Goal: Task Accomplishment & Management: Use online tool/utility

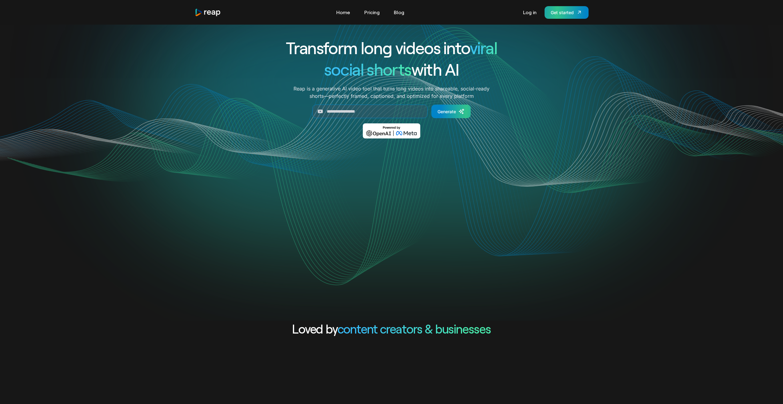
click at [566, 12] on div "Get started" at bounding box center [562, 12] width 23 height 6
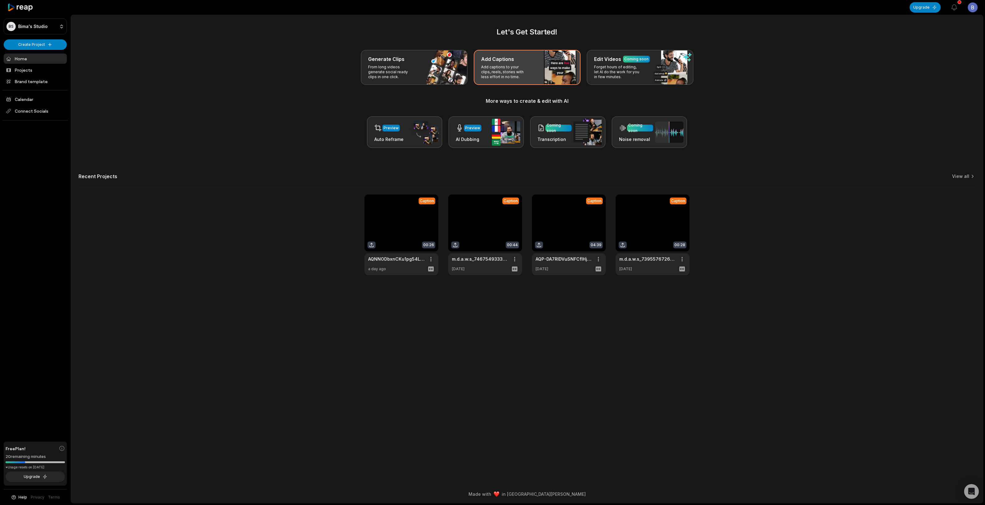
click at [531, 69] on div "Add Captions Add captions to your clips, reels, stories with less effort in no …" at bounding box center [527, 67] width 107 height 35
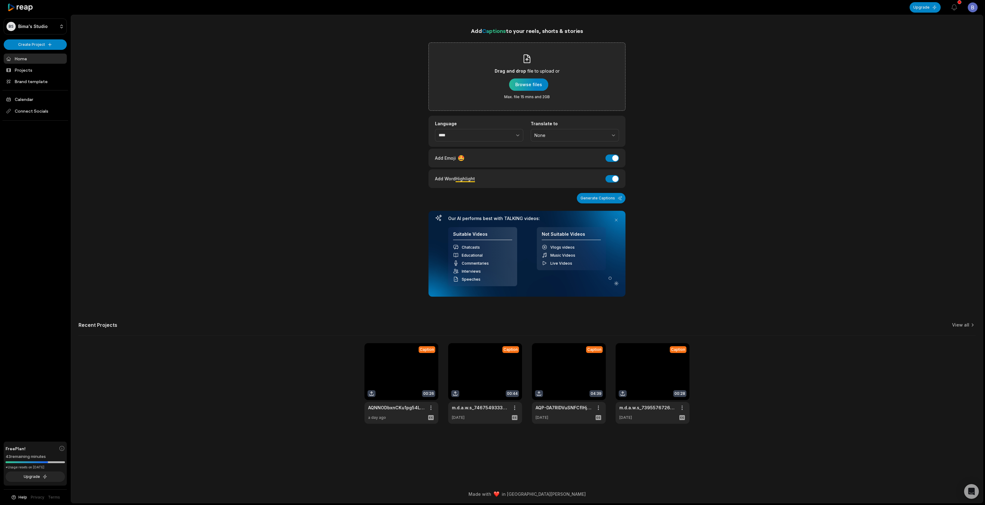
click at [526, 82] on div "button" at bounding box center [528, 84] width 39 height 12
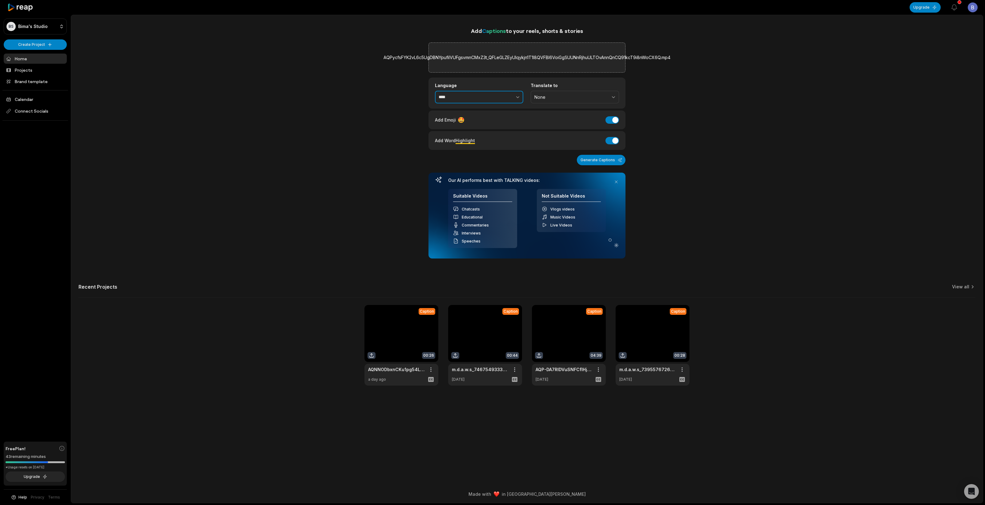
click at [464, 98] on input "****" at bounding box center [479, 97] width 88 height 13
click at [517, 97] on icon "button" at bounding box center [517, 97] width 6 height 6
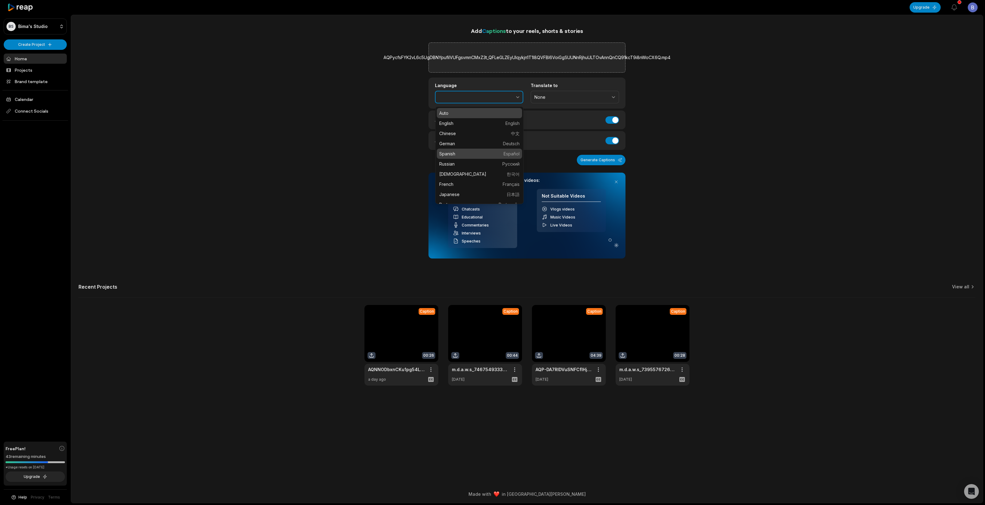
type input "*******"
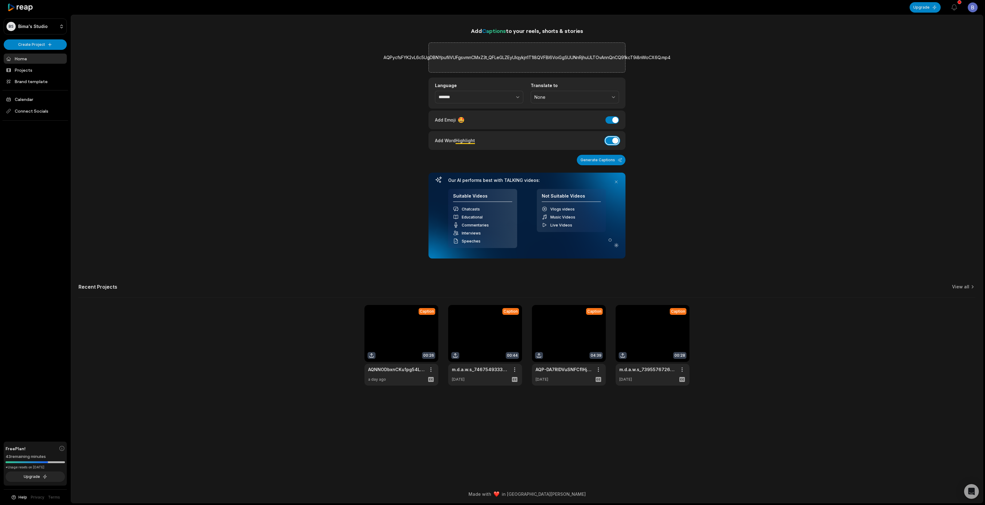
click at [611, 140] on button "Add Word Highlight" at bounding box center [612, 140] width 14 height 7
click at [610, 161] on button "Generate Captions" at bounding box center [601, 160] width 49 height 10
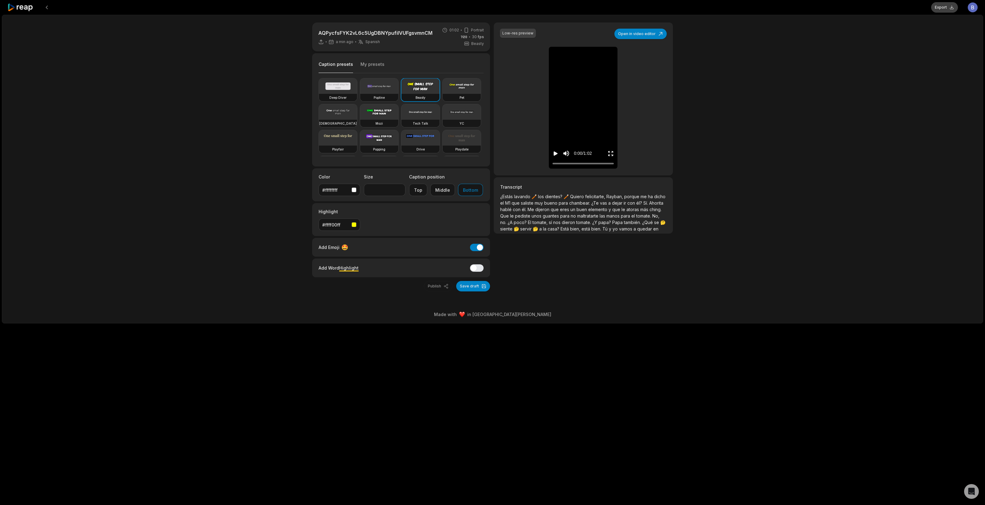
click at [945, 9] on button "Export" at bounding box center [944, 7] width 27 height 10
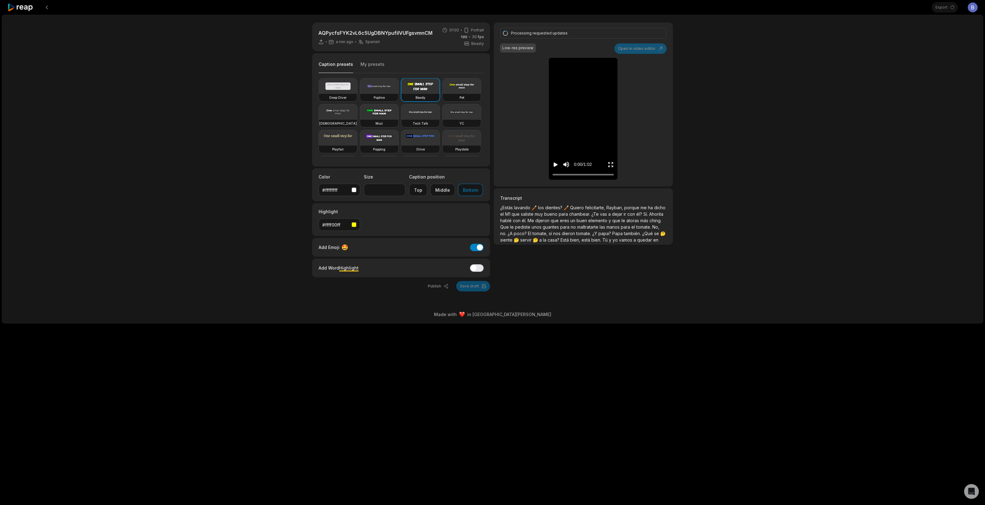
click at [555, 163] on icon "Play video" at bounding box center [556, 164] width 4 height 4
click at [555, 163] on icon "Pause video" at bounding box center [555, 165] width 6 height 6
click at [553, 165] on icon "Play video" at bounding box center [555, 165] width 6 height 6
click at [553, 165] on icon "Pause video" at bounding box center [555, 165] width 6 height 6
click at [554, 165] on icon "Play video" at bounding box center [556, 164] width 4 height 4
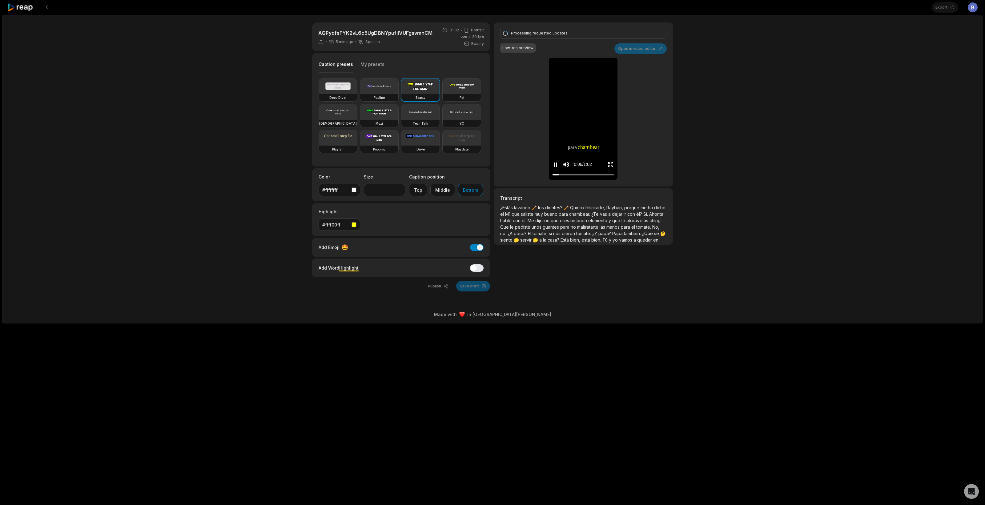
click at [554, 165] on icon "Pause video" at bounding box center [554, 164] width 1 height 4
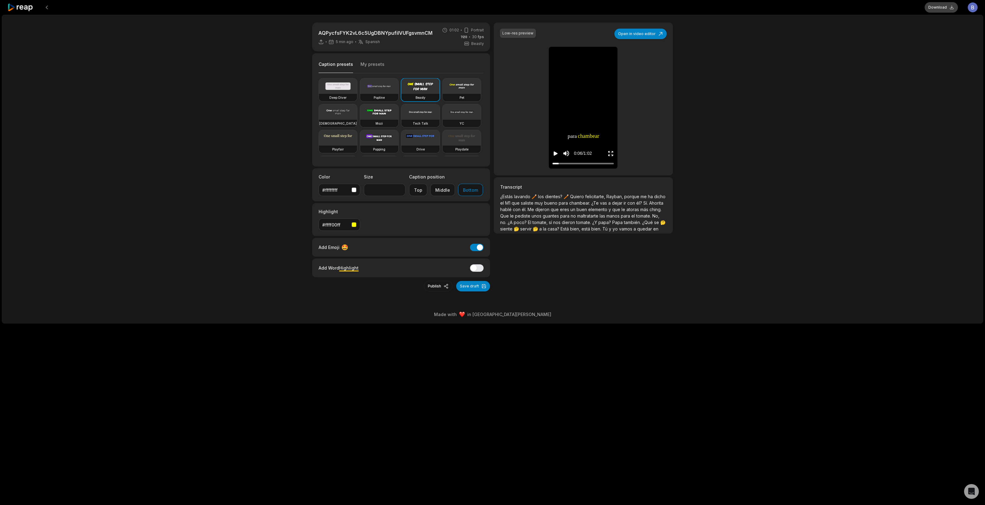
click at [939, 9] on button "Download" at bounding box center [940, 7] width 33 height 10
click at [18, 9] on icon at bounding box center [20, 7] width 26 height 8
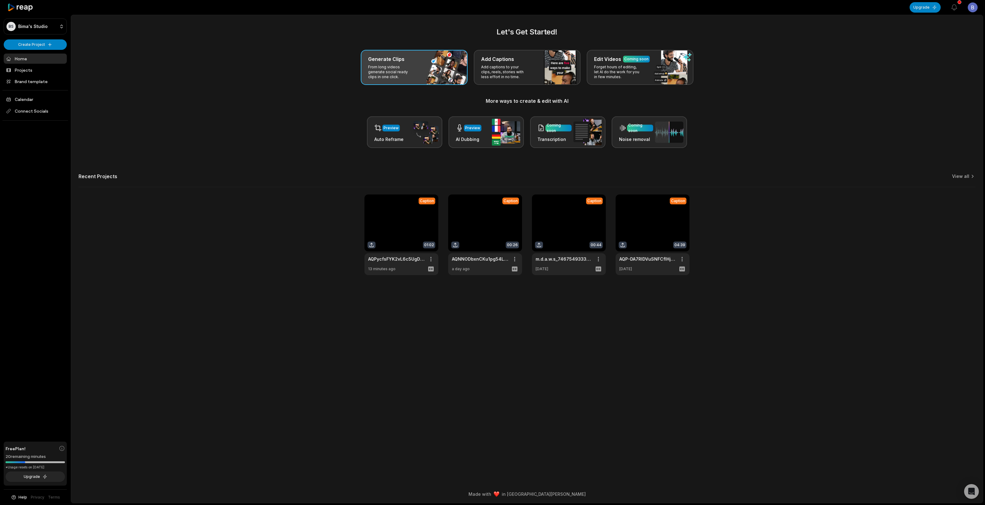
click at [428, 71] on div "Generate Clips From long videos generate social ready clips in one click." at bounding box center [414, 67] width 107 height 35
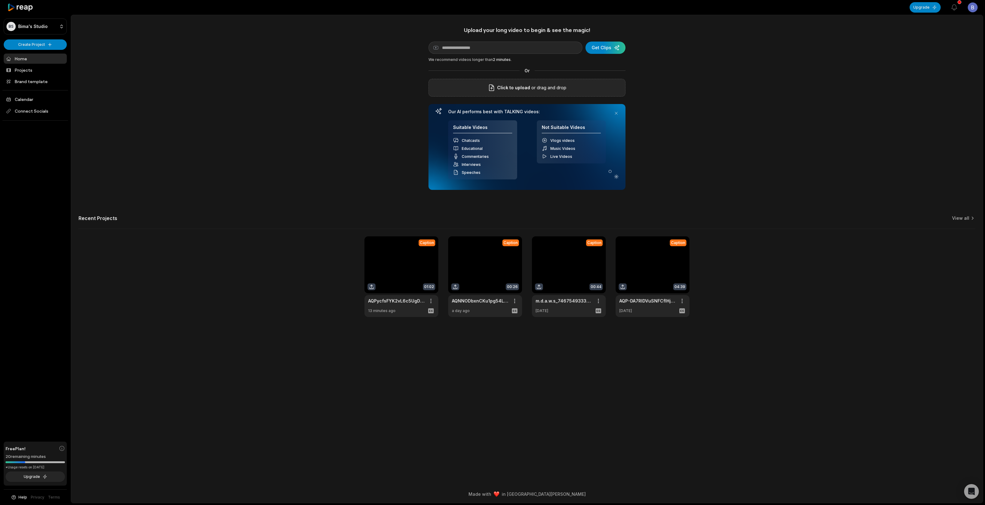
click at [510, 81] on div "Click to upload or drag and drop" at bounding box center [526, 88] width 197 height 18
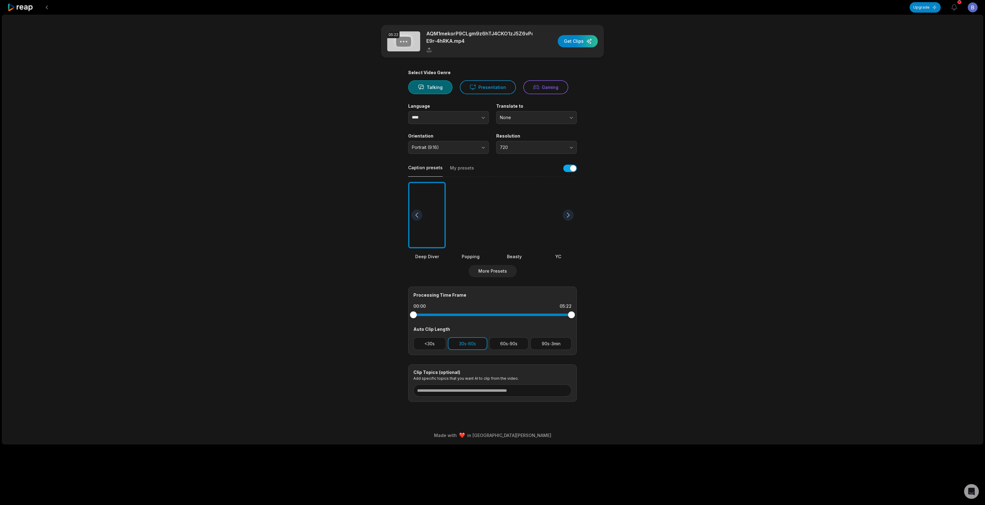
click at [470, 346] on button "30s-60s" at bounding box center [467, 343] width 39 height 13
click at [515, 342] on button "60s-90s" at bounding box center [509, 343] width 40 height 13
click at [473, 118] on button "button" at bounding box center [471, 117] width 35 height 13
type input "*******"
click at [565, 212] on div at bounding box center [567, 215] width 11 height 11
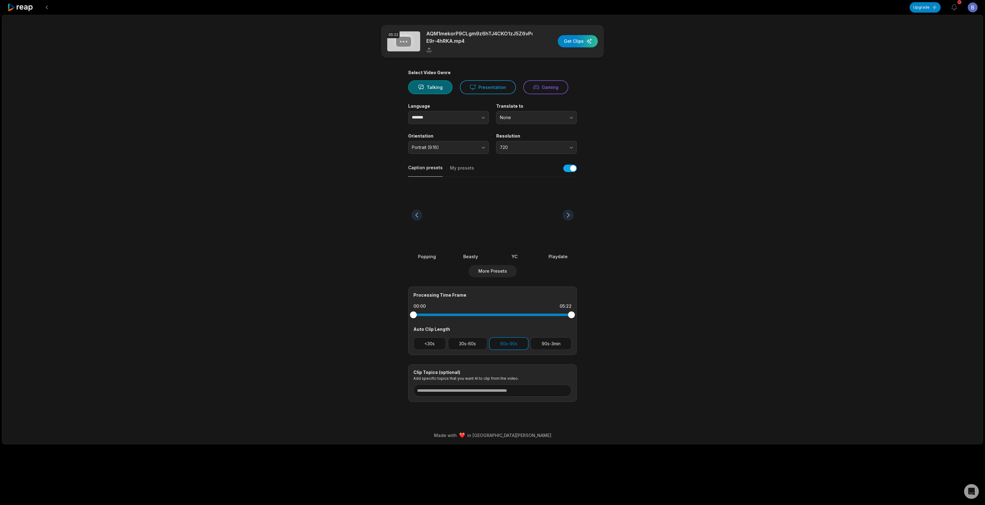
click at [570, 211] on div at bounding box center [567, 215] width 11 height 11
click at [421, 215] on div at bounding box center [416, 215] width 11 height 11
click at [474, 219] on div at bounding box center [471, 215] width 38 height 67
click at [470, 218] on div at bounding box center [471, 215] width 38 height 67
click at [580, 42] on div "button" at bounding box center [578, 41] width 40 height 12
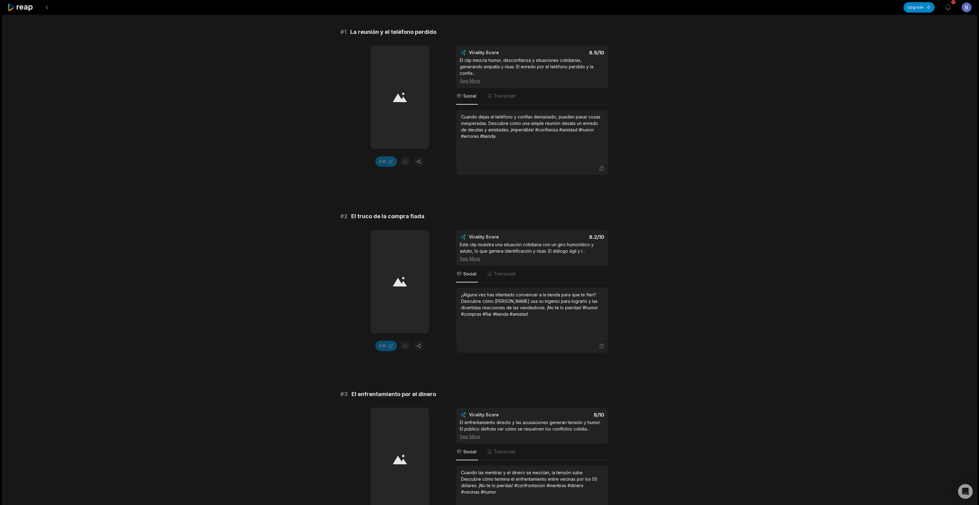
scroll to position [53, 0]
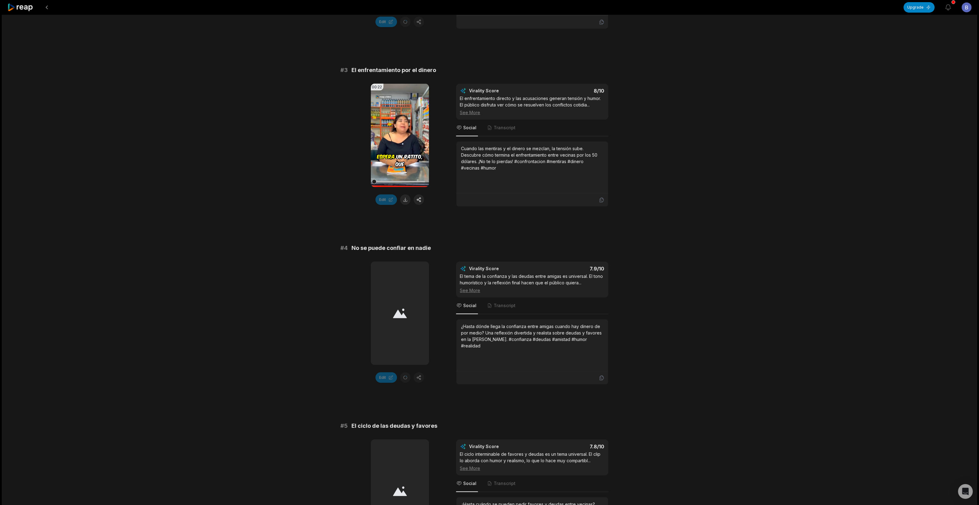
scroll to position [538, 0]
